Goal: Task Accomplishment & Management: Use online tool/utility

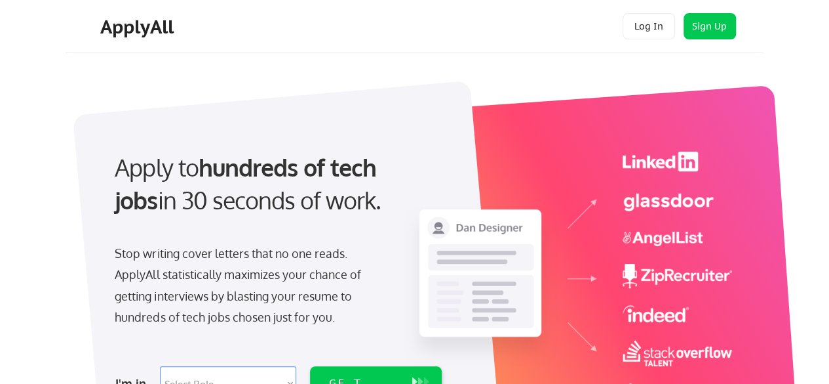
scroll to position [66, 0]
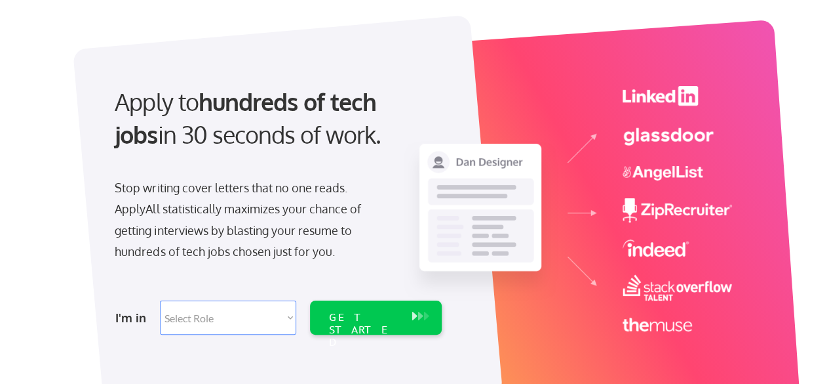
click at [241, 315] on select "Select Role Software Engineering Product Management Customer Success Sales UI/U…" at bounding box center [228, 317] width 136 height 34
select select ""product""
click at [160, 300] on select "Select Role Software Engineering Product Management Customer Success Sales UI/U…" at bounding box center [228, 317] width 136 height 34
select select ""product""
click at [389, 315] on div "GET STARTED" at bounding box center [363, 330] width 70 height 38
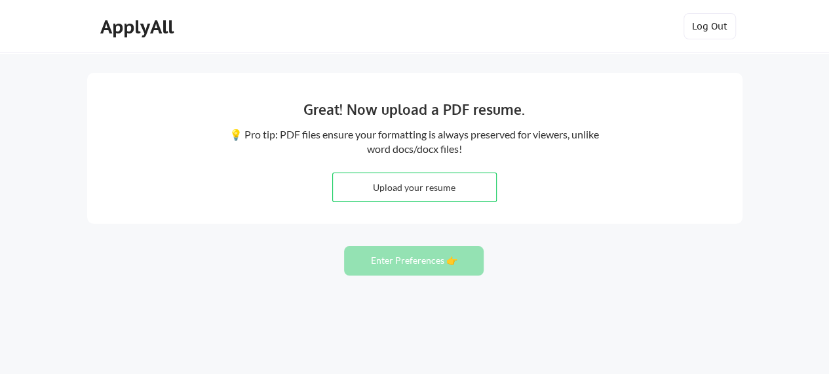
click at [431, 183] on input "file" at bounding box center [414, 187] width 163 height 28
type input "C:\fakepath\[PERSON_NAME]. C.V. English [DATE].pdf"
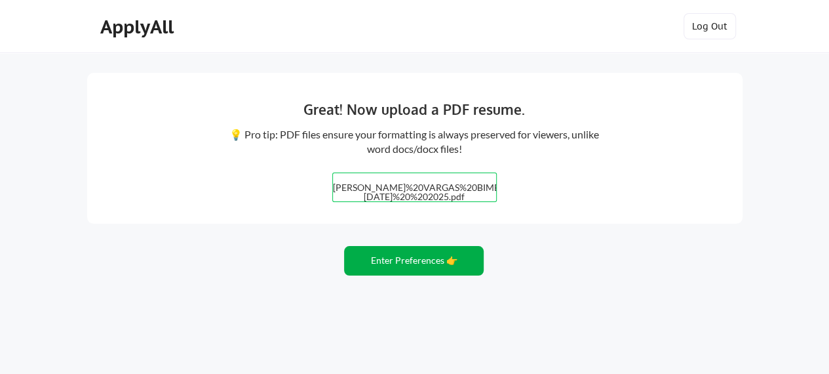
click at [416, 259] on button "Enter Preferences 👉" at bounding box center [414, 261] width 140 height 30
